Goal: Task Accomplishment & Management: Manage account settings

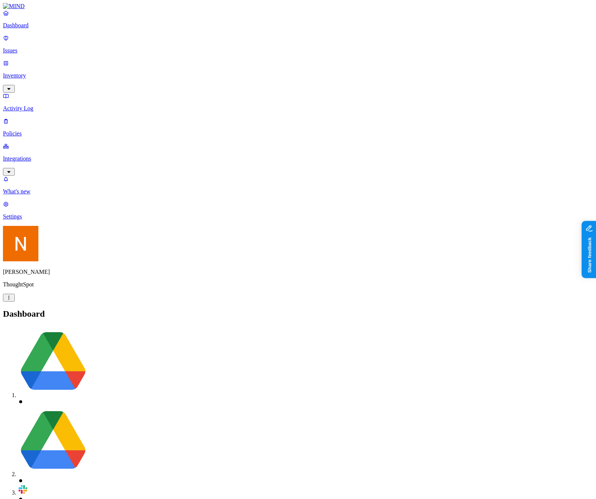
click at [51, 130] on p "Policies" at bounding box center [298, 133] width 590 height 7
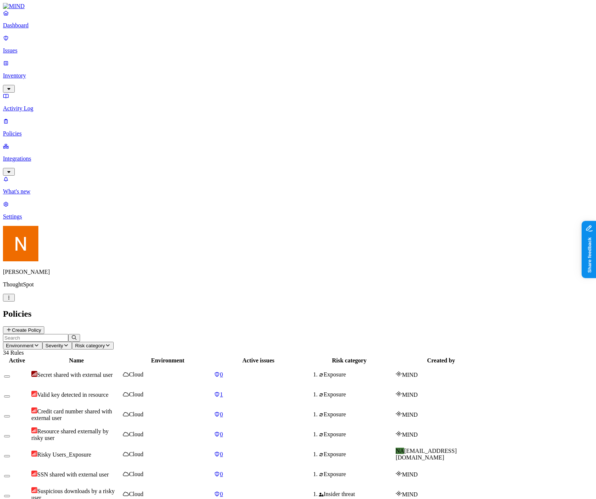
click at [579, 309] on div "Policies Create Policy" at bounding box center [298, 321] width 590 height 25
click at [44, 326] on button "Create Policy" at bounding box center [23, 330] width 41 height 8
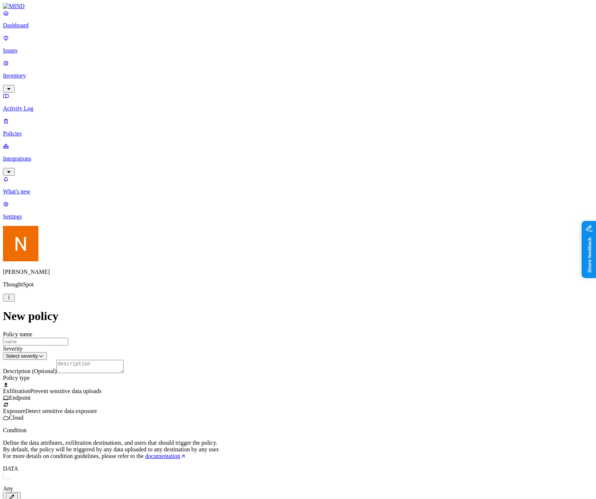
scroll to position [178, 0]
click at [260, 348] on html "Dashboard Issues Inventory Activity Log Policies Integrations What's new 1 Sett…" at bounding box center [298, 382] width 596 height 764
click at [266, 333] on html "Dashboard Issues Inventory Activity Log Policies Integrations What's new 1 Sett…" at bounding box center [298, 382] width 596 height 764
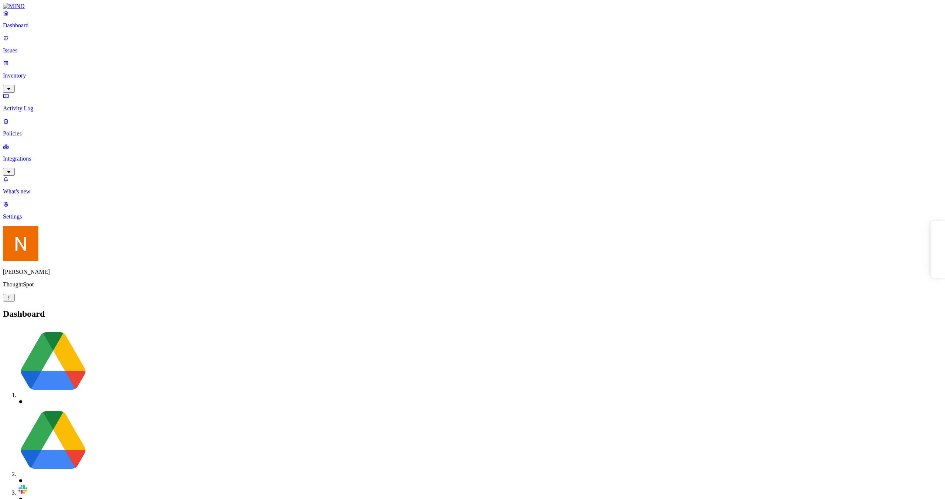
click at [40, 118] on link "Policies" at bounding box center [472, 127] width 939 height 19
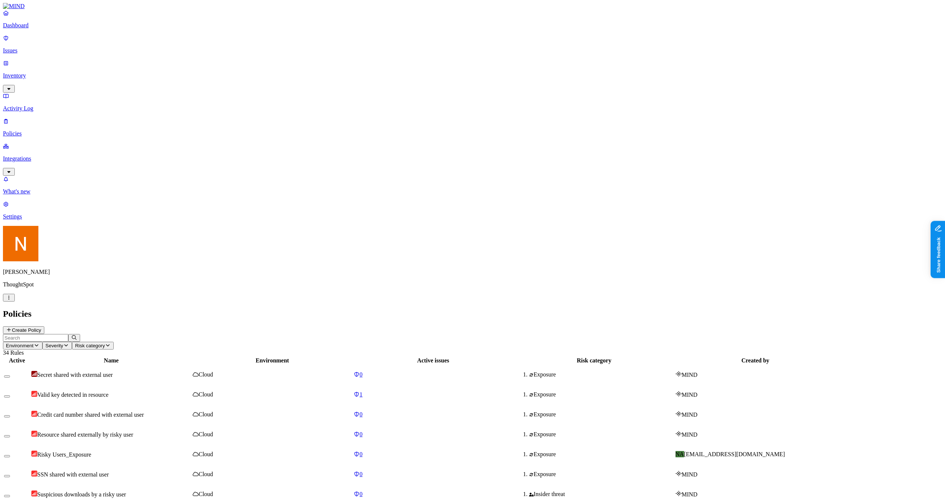
click at [44, 326] on button "Create Policy" at bounding box center [23, 330] width 41 height 8
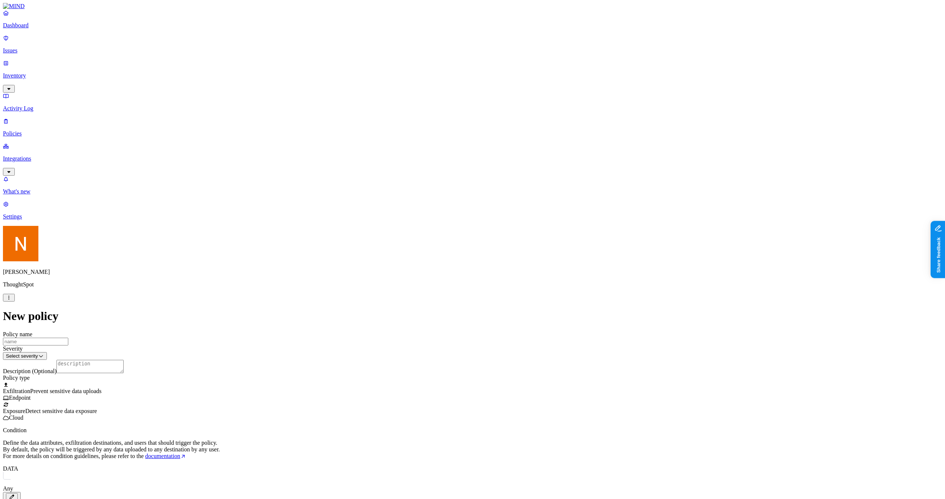
click at [25, 408] on span "Exposure" at bounding box center [14, 411] width 22 height 6
click at [102, 388] on span "Prevent sensitive data uploads" at bounding box center [65, 391] width 71 height 6
click at [42, 499] on label "TRANSFER TO" at bounding box center [23, 505] width 40 height 6
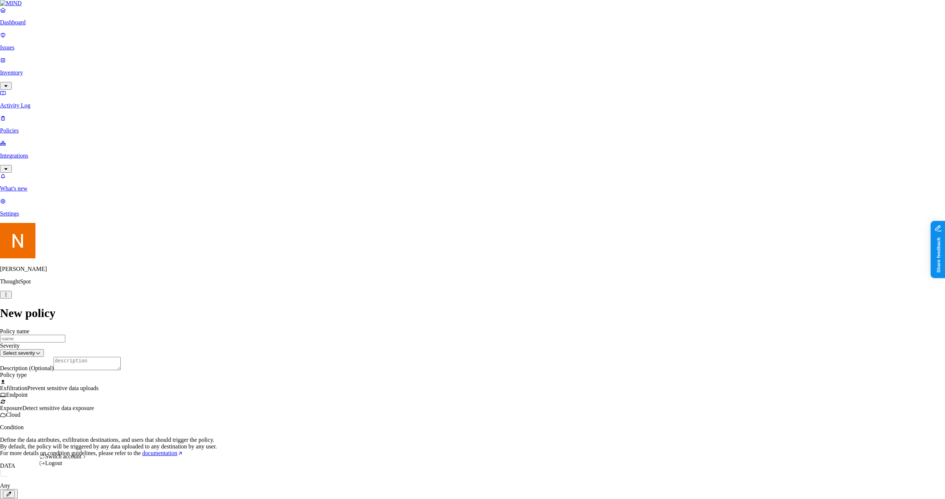
click at [69, 490] on html "Dashboard Issues Inventory Activity Log Policies Integrations What's new 1 Sett…" at bounding box center [472, 365] width 945 height 730
click at [130, 360] on div "ACME" at bounding box center [130, 357] width 60 height 7
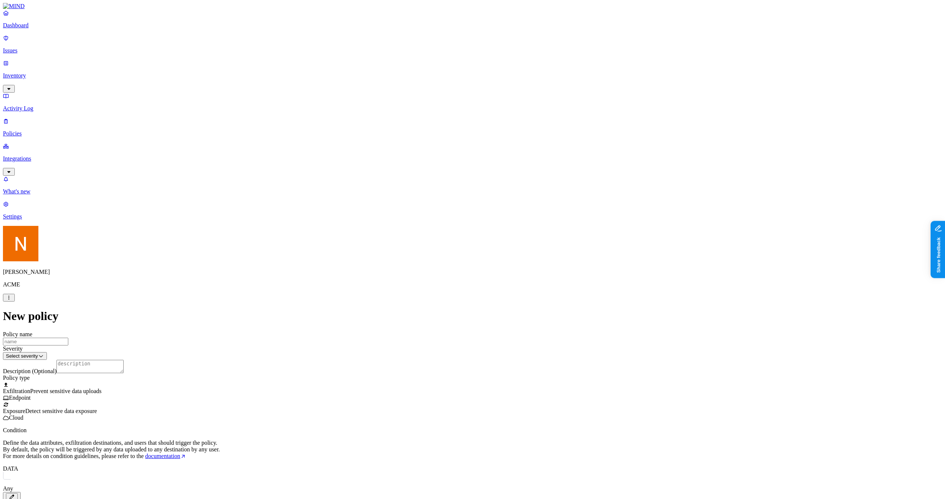
click at [36, 105] on p "Activity Log" at bounding box center [472, 108] width 939 height 7
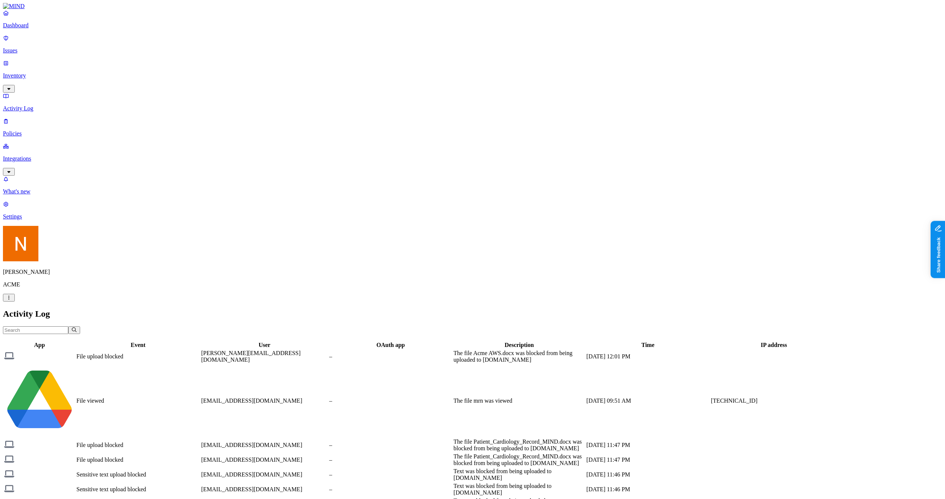
click at [40, 47] on p "Issues" at bounding box center [472, 50] width 939 height 7
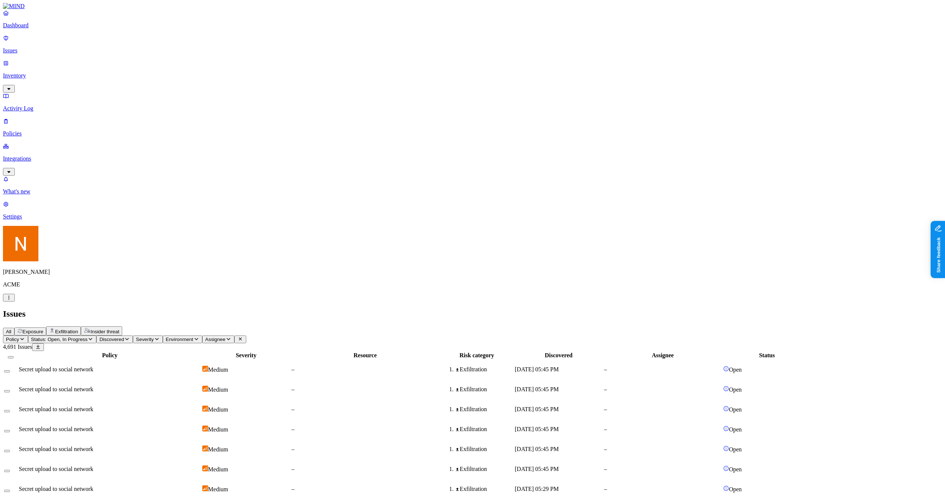
click at [43, 329] on span "Exposure" at bounding box center [33, 332] width 21 height 6
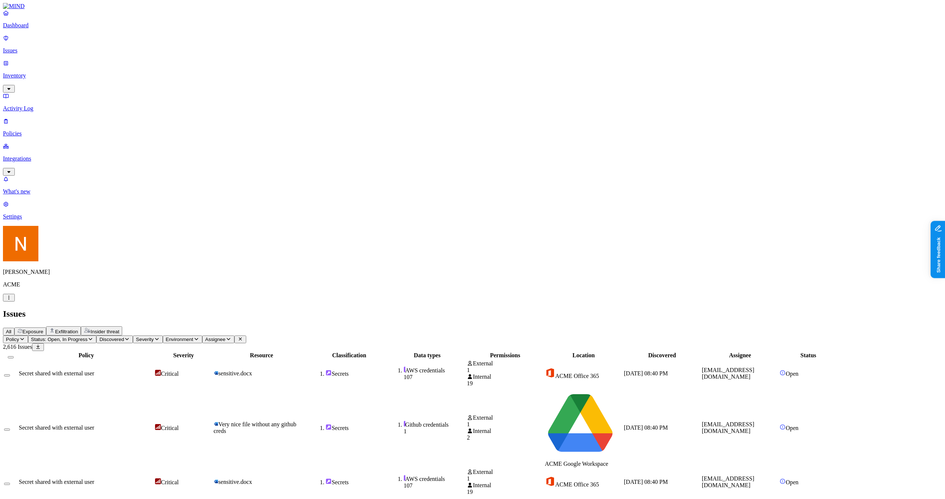
click at [81, 326] on button "Exfiltration" at bounding box center [63, 330] width 35 height 9
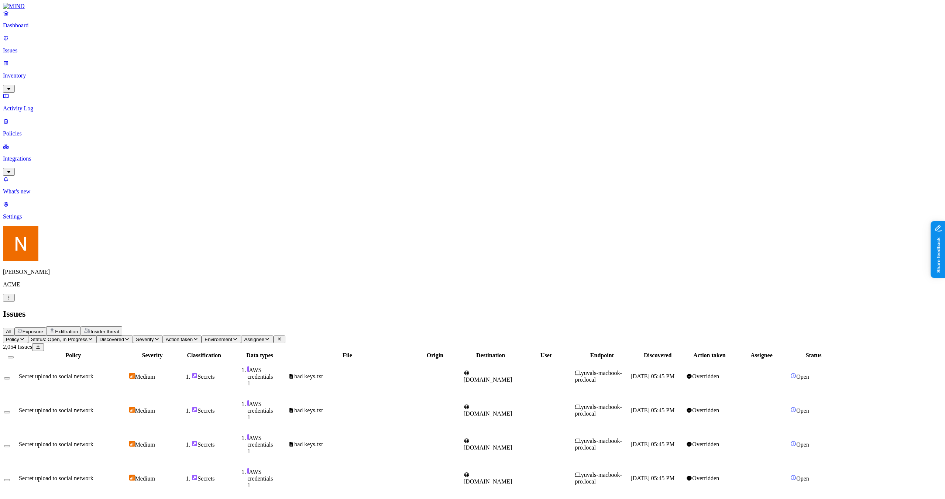
drag, startPoint x: 823, startPoint y: 268, endPoint x: 845, endPoint y: 270, distance: 22.2
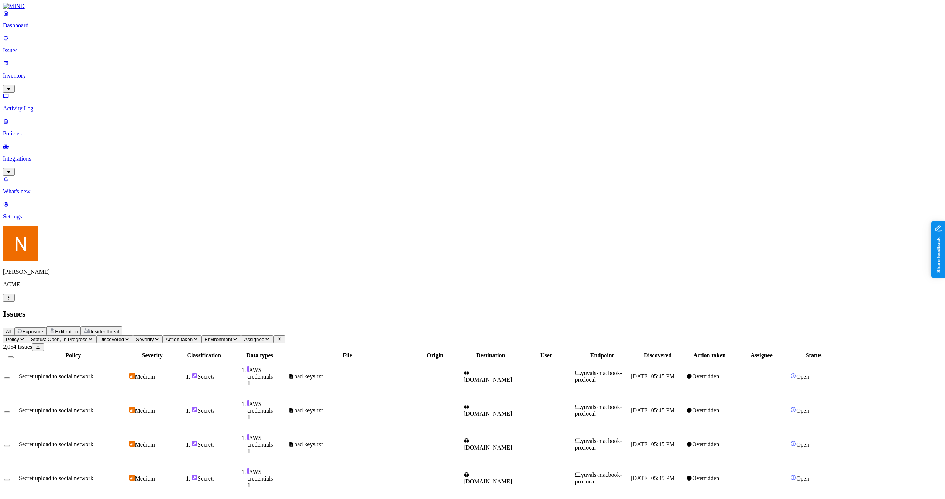
click at [23, 130] on p "Policies" at bounding box center [472, 133] width 939 height 7
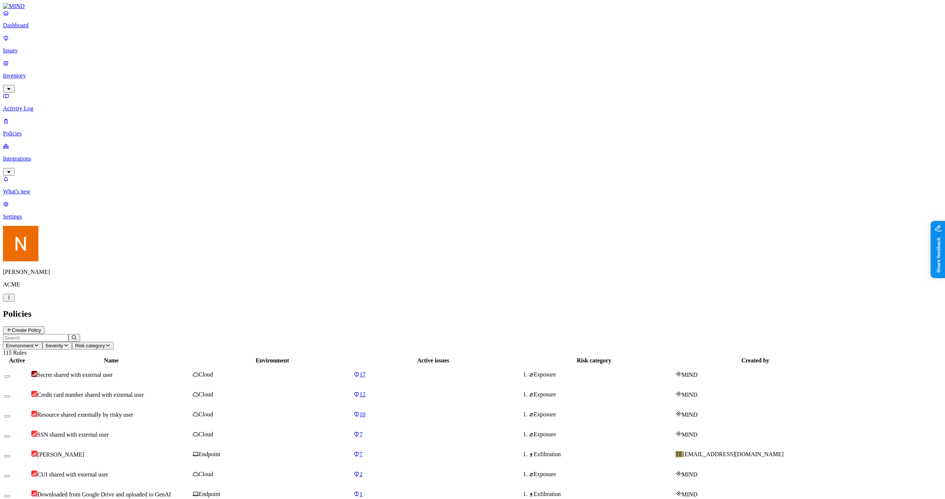
click at [44, 326] on button "Create Policy" at bounding box center [23, 330] width 41 height 8
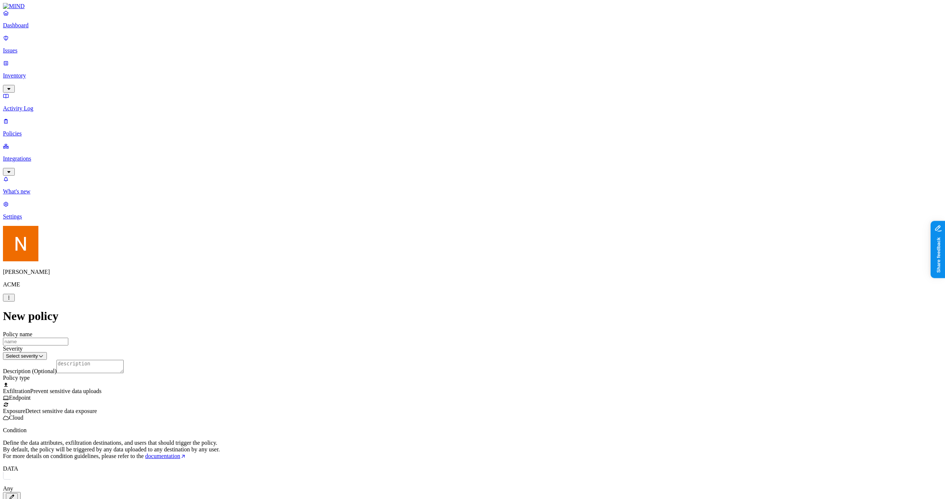
scroll to position [19, 0]
click at [35, 130] on p "Policies" at bounding box center [472, 133] width 939 height 7
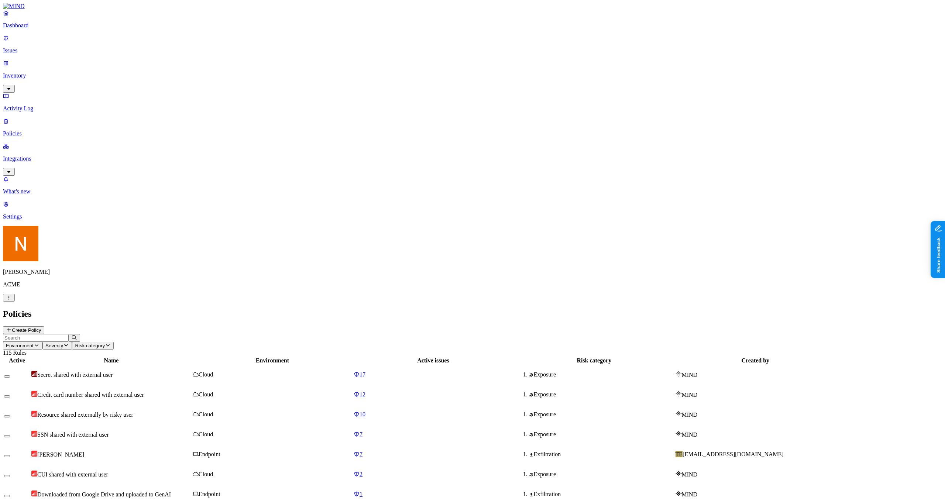
click at [51, 130] on p "Policies" at bounding box center [472, 133] width 939 height 7
click at [51, 49] on link "Issues" at bounding box center [472, 44] width 939 height 19
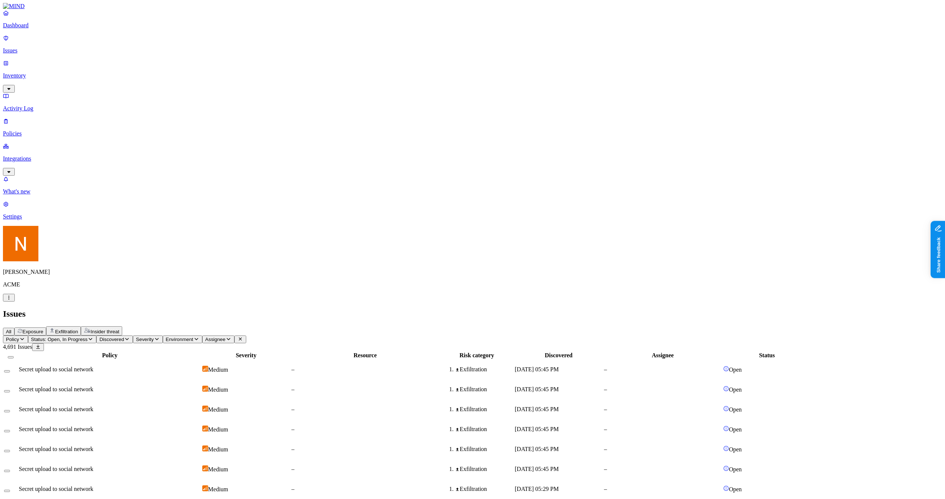
click at [201, 380] on td "Secret upload to social network" at bounding box center [109, 389] width 183 height 19
